Goal: Information Seeking & Learning: Learn about a topic

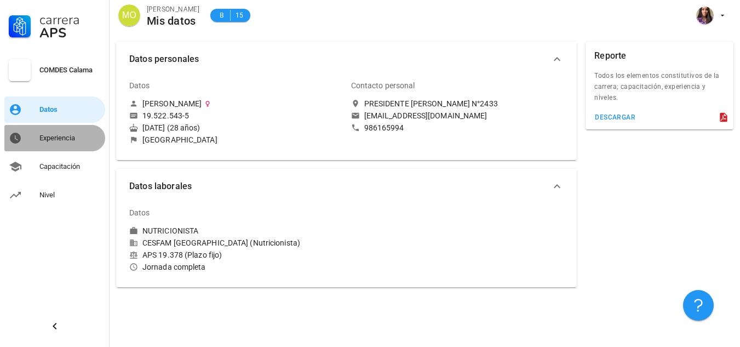
click at [67, 140] on div "Experiencia" at bounding box center [69, 138] width 61 height 9
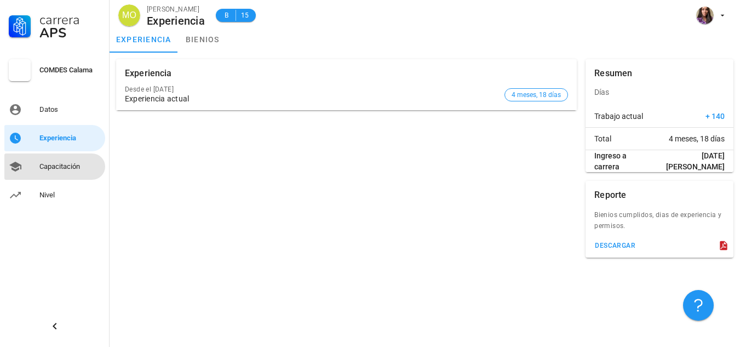
click at [55, 163] on div "Capacitación" at bounding box center [69, 166] width 61 height 9
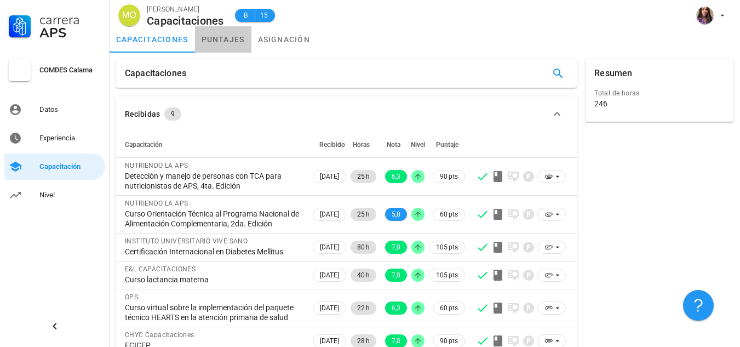
click at [225, 45] on link "puntajes" at bounding box center [223, 39] width 56 height 26
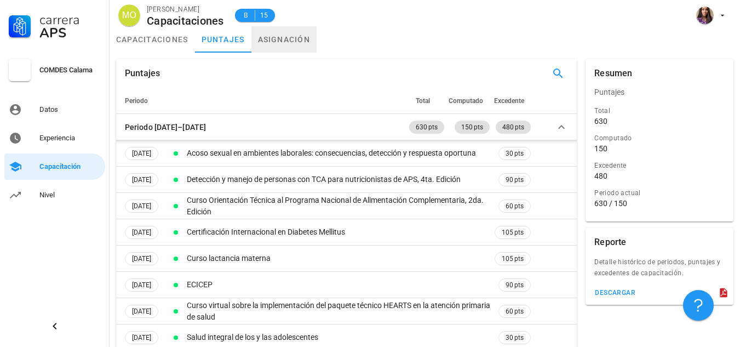
click at [277, 44] on link "asignación" at bounding box center [284, 39] width 66 height 26
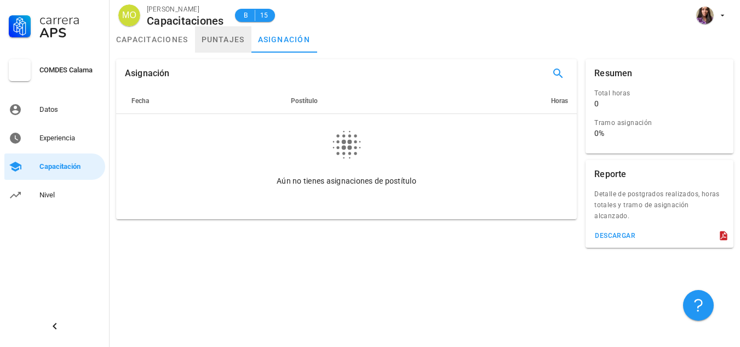
click at [228, 45] on link "puntajes" at bounding box center [223, 39] width 56 height 26
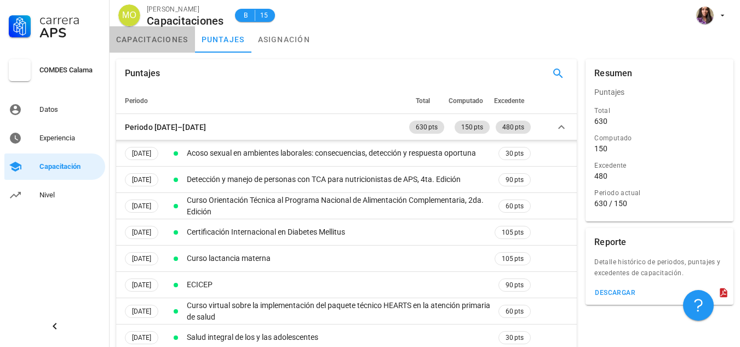
click at [170, 44] on link "capacitaciones" at bounding box center [152, 39] width 85 height 26
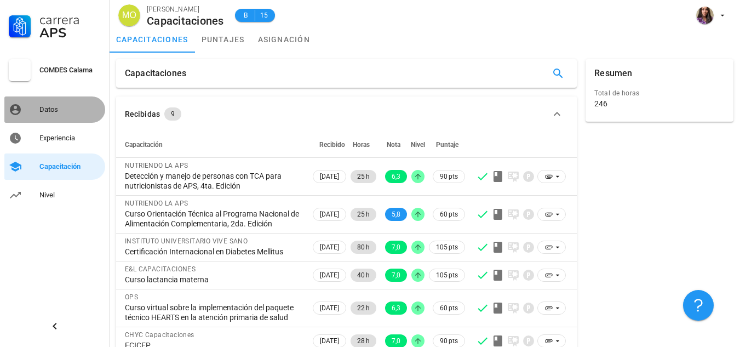
click at [66, 111] on div "Datos" at bounding box center [69, 109] width 61 height 9
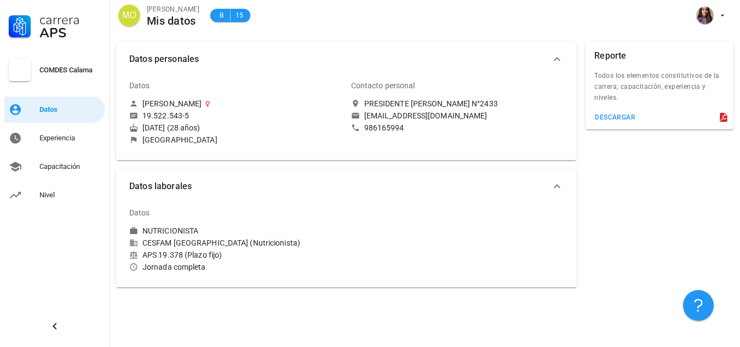
click at [505, 211] on div at bounding box center [458, 236] width 222 height 83
click at [70, 192] on div "Nivel" at bounding box center [69, 195] width 61 height 9
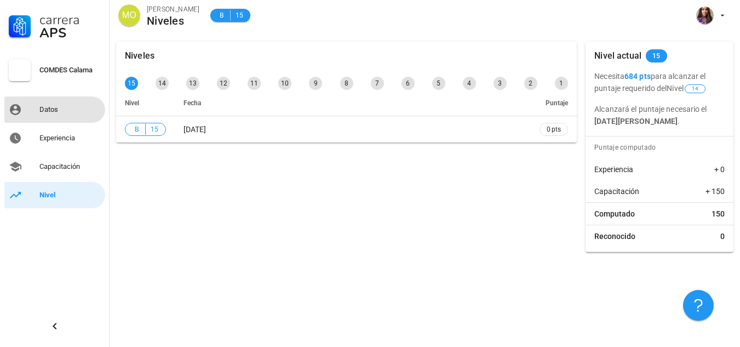
click at [75, 108] on div "Datos" at bounding box center [69, 109] width 61 height 9
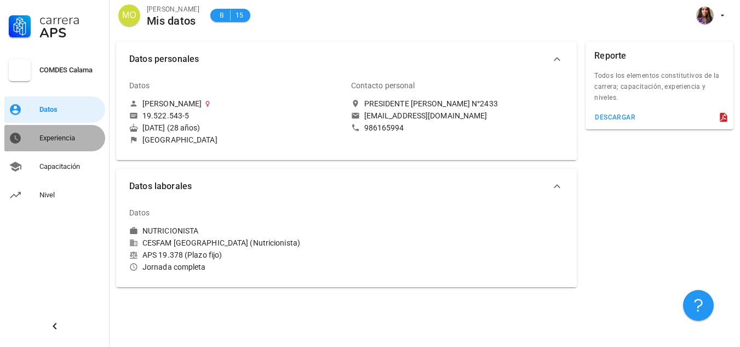
click at [61, 129] on link "Experiencia" at bounding box center [54, 138] width 101 height 26
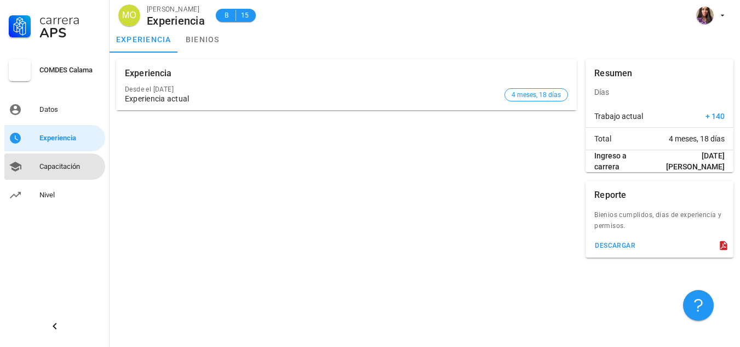
click at [74, 164] on div "Capacitación" at bounding box center [69, 166] width 61 height 9
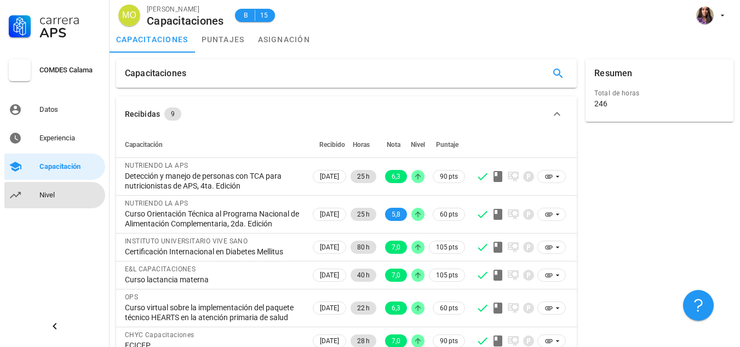
click at [59, 190] on div "Nivel" at bounding box center [69, 195] width 61 height 18
